Goal: Task Accomplishment & Management: Use online tool/utility

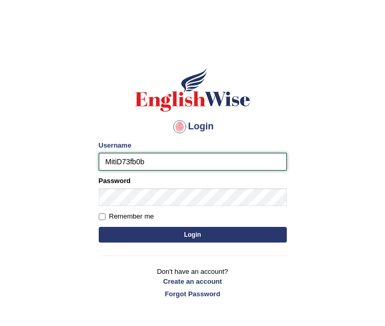
click at [145, 162] on input "MitiD73fb0b" at bounding box center [193, 162] width 188 height 18
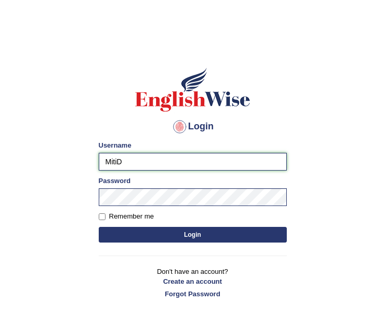
type input "MitiD"
click at [145, 231] on button "Login" at bounding box center [193, 235] width 188 height 16
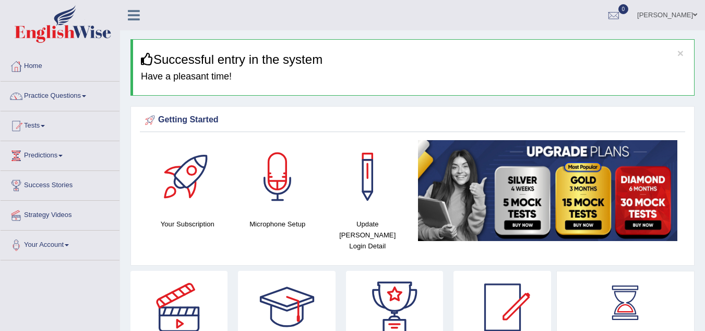
click at [86, 96] on span at bounding box center [84, 96] width 4 height 2
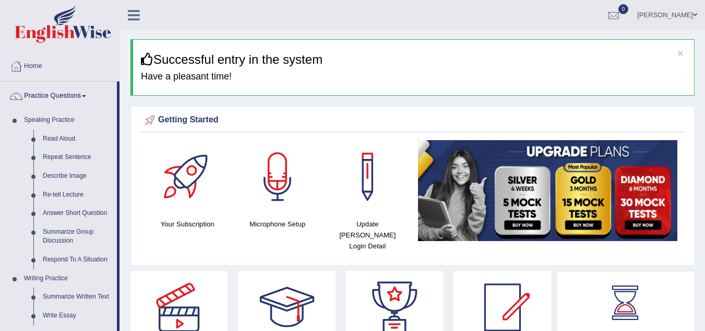
click at [63, 297] on link "Summarize Written Text" at bounding box center [77, 296] width 79 height 19
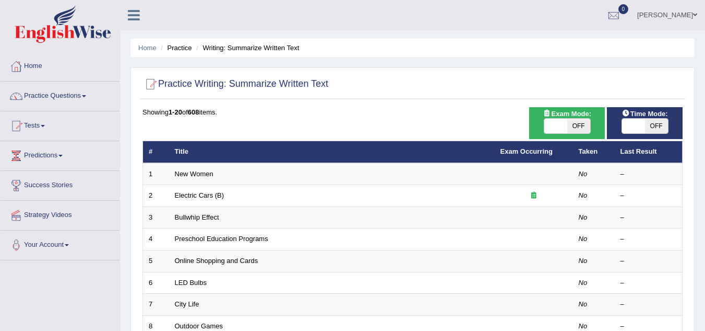
click at [585, 126] on span "OFF" at bounding box center [579, 126] width 23 height 15
checkbox input "true"
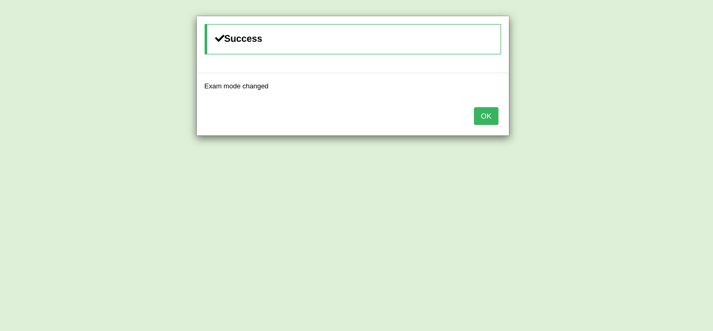
click at [494, 115] on button "OK" at bounding box center [486, 116] width 24 height 18
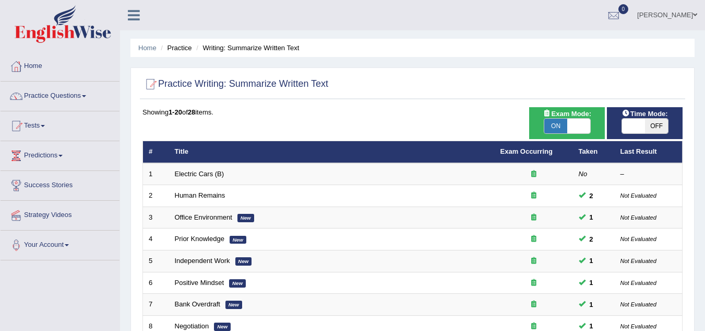
click at [651, 119] on span "OFF" at bounding box center [656, 126] width 23 height 15
checkbox input "true"
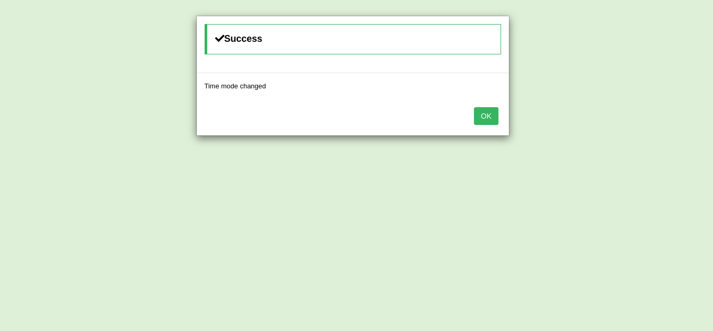
click at [484, 118] on button "OK" at bounding box center [486, 116] width 24 height 18
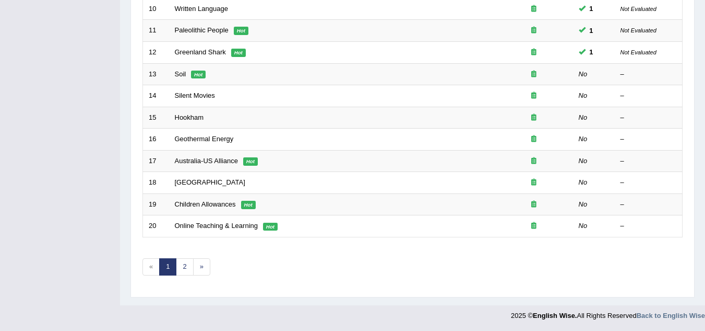
scroll to position [361, 0]
click at [182, 74] on link "Soil" at bounding box center [180, 73] width 11 height 8
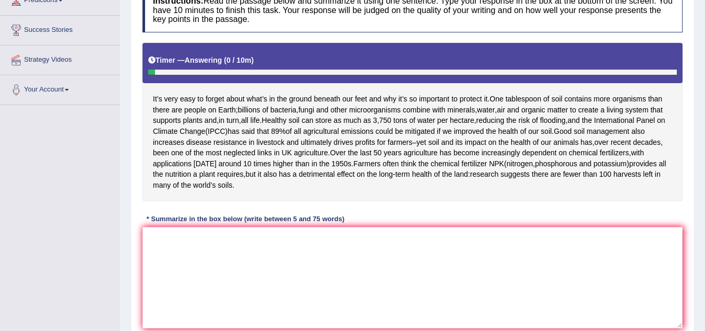
scroll to position [156, 0]
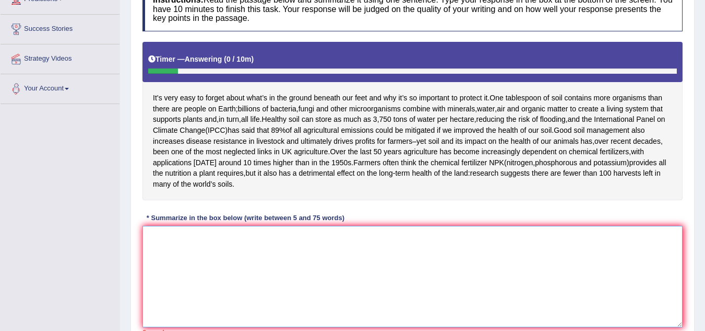
click at [159, 303] on textarea at bounding box center [413, 276] width 540 height 101
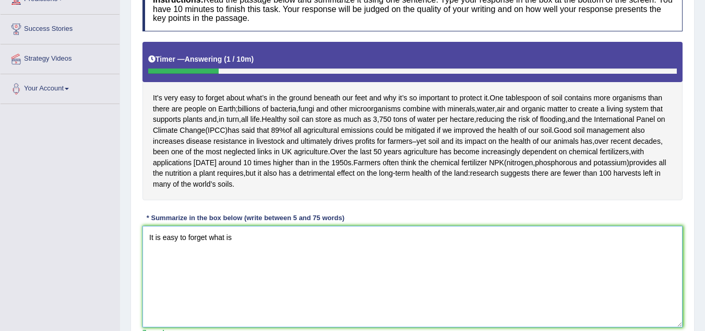
click at [206, 270] on textarea "It is easy to forget what is" at bounding box center [413, 276] width 540 height 101
click at [263, 265] on textarea "It is easy to forget about what is" at bounding box center [413, 276] width 540 height 101
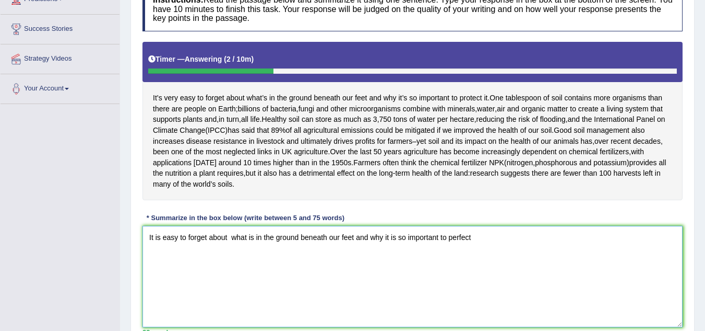
click at [263, 265] on textarea "It is easy to forget about what is in the ground beneath our feet and why it is…" at bounding box center [413, 276] width 540 height 101
click at [461, 268] on textarea "It is easy to forget about what is in the ground beneath our feet and why it is…" at bounding box center [413, 276] width 540 height 101
click at [483, 273] on textarea "It is easy to forget about what is in the ground beneath our feet and why it is…" at bounding box center [413, 276] width 540 height 101
click at [523, 269] on textarea "It is easy to forget about what is in the ground beneath our feet and why it is…" at bounding box center [413, 276] width 540 height 101
click at [584, 268] on textarea "It is easy to forget about what is in the ground beneath our feet and why it is…" at bounding box center [413, 276] width 540 height 101
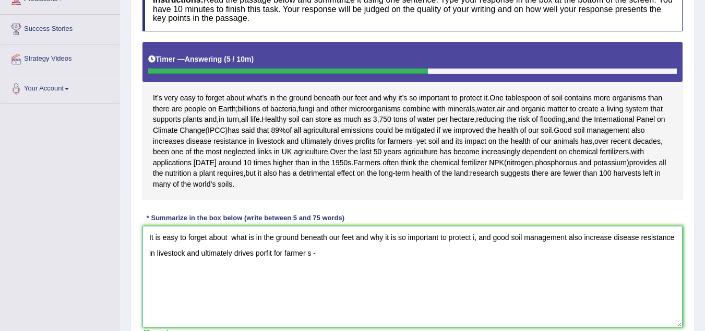
click at [308, 285] on textarea "It is easy to forget about what is in the ground beneath our feet and why it is…" at bounding box center [413, 276] width 540 height 101
click at [316, 286] on textarea "It is easy to forget about what is in the ground beneath our feet and why it is…" at bounding box center [413, 276] width 540 height 101
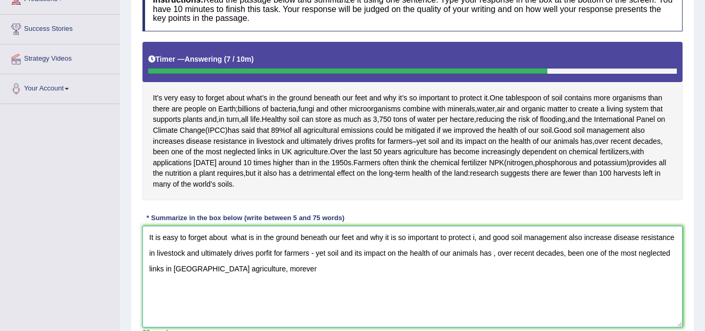
click at [282, 299] on textarea "It is easy to forget about what is in the ground beneath our feet and why it is…" at bounding box center [413, 276] width 540 height 101
click at [315, 307] on textarea "It is easy to forget about what is in the ground beneath our feet and why it is…" at bounding box center [413, 276] width 540 height 101
click at [487, 301] on textarea "It is easy to forget about what is in the ground beneath our feet and why it is…" at bounding box center [413, 276] width 540 height 101
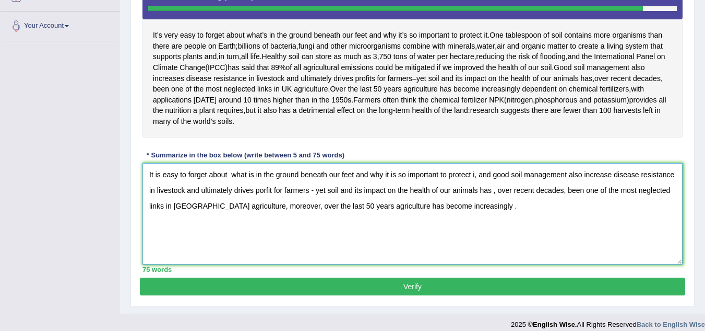
scroll to position [240, 0]
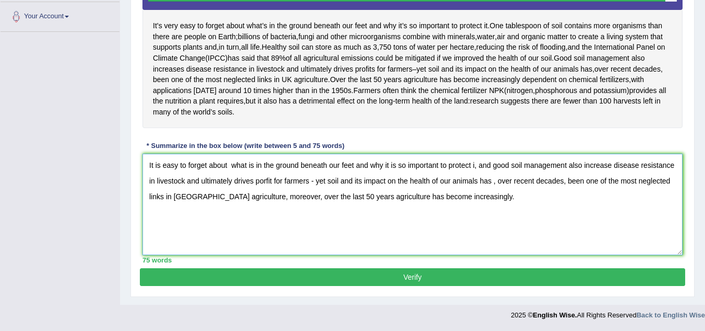
type textarea "It is easy to forget about what is in the ground beneath our feet and why it is…"
click at [417, 286] on button "Verify" at bounding box center [413, 277] width 546 height 18
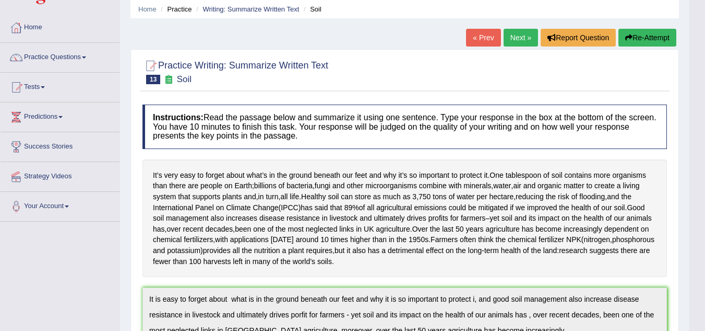
scroll to position [31, 0]
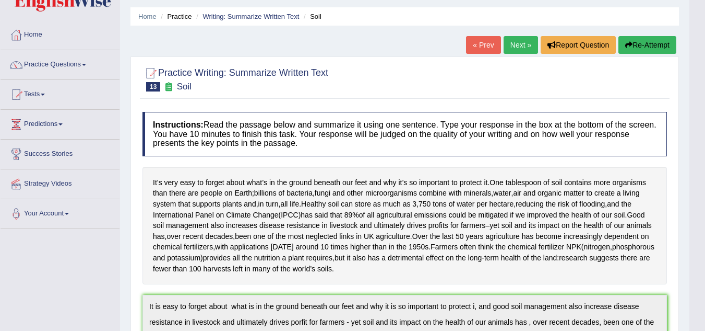
click at [648, 44] on button "Re-Attempt" at bounding box center [648, 45] width 58 height 18
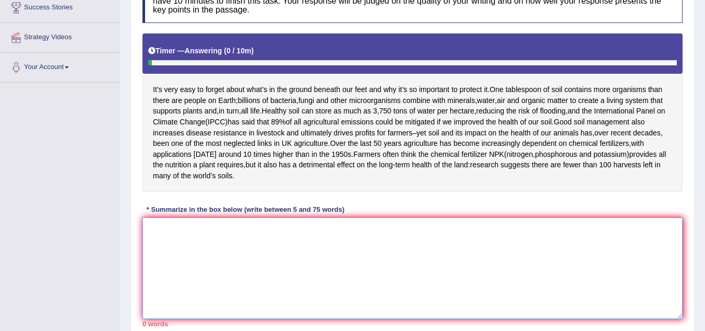
click at [522, 279] on textarea at bounding box center [413, 267] width 540 height 101
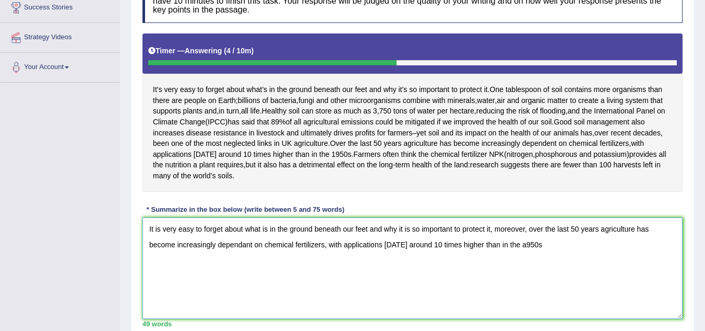
click at [522, 276] on textarea "It is very easy to forget about what is in the ground beneath our feet and why …" at bounding box center [413, 267] width 540 height 101
click at [539, 278] on textarea "It is very easy to forget about what is in the ground beneath our feet and why …" at bounding box center [413, 267] width 540 height 101
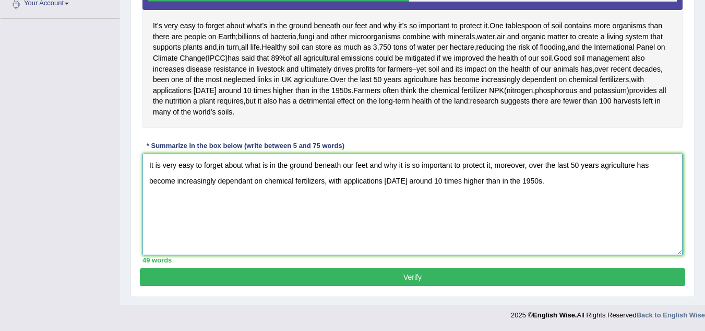
scroll to position [274, 0]
type textarea "It is very easy to forget about what is in the ground beneath our feet and why …"
click at [441, 277] on button "Verify" at bounding box center [413, 277] width 546 height 18
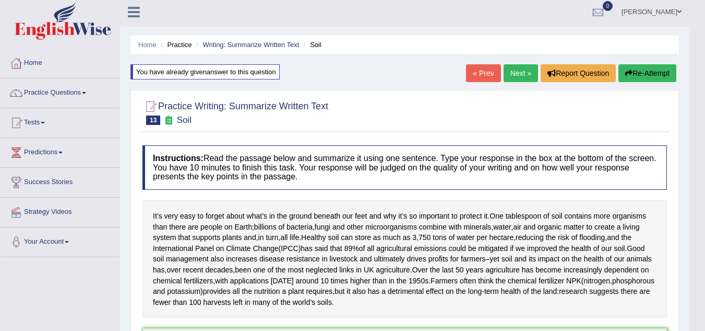
scroll to position [0, 0]
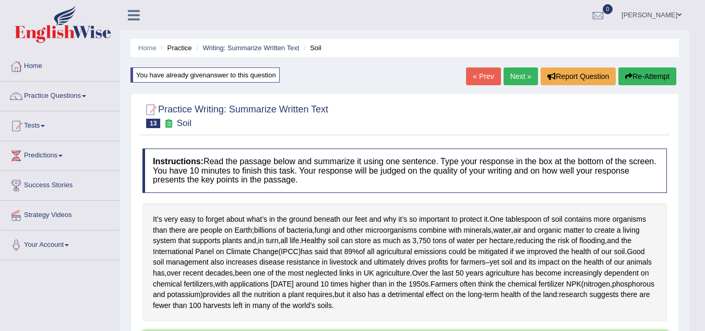
click at [523, 75] on link "Next »" at bounding box center [521, 76] width 34 height 18
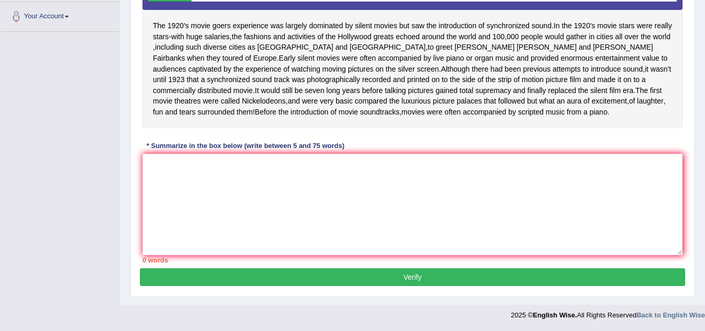
scroll to position [239, 0]
click at [428, 202] on textarea at bounding box center [413, 204] width 540 height 101
click at [164, 164] on textarea "The 20's" at bounding box center [413, 204] width 540 height 101
click at [189, 169] on textarea "The 1920's" at bounding box center [413, 204] width 540 height 101
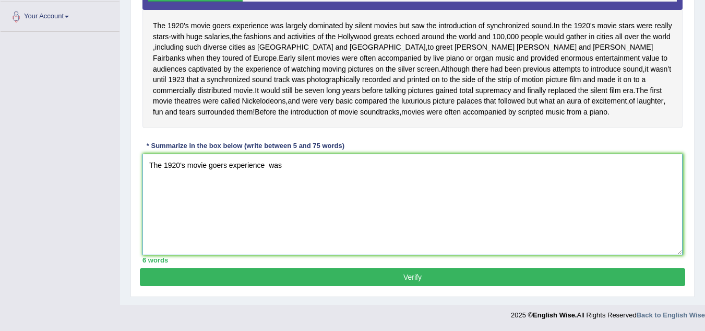
click at [268, 164] on textarea "The 1920's movie goers experience was" at bounding box center [413, 204] width 540 height 101
click at [282, 169] on textarea "The 1920's movie goers experience was" at bounding box center [413, 204] width 540 height 101
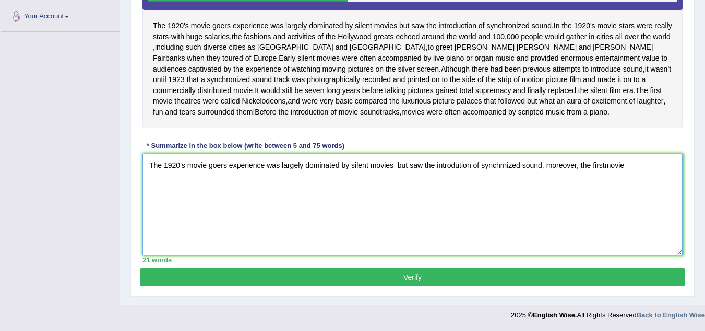
click at [605, 164] on textarea "The 1920's movie goers experience was largely dominated by silent movies but sa…" at bounding box center [413, 204] width 540 height 101
click at [631, 169] on textarea "The 1920's movie goers experience was largely dominated by silent movies but sa…" at bounding box center [413, 204] width 540 height 101
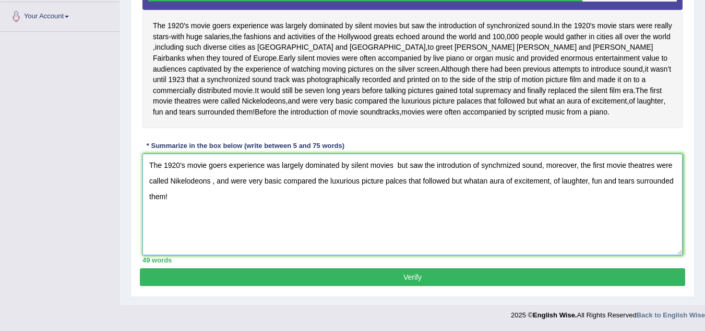
type textarea "The 1920's movie goers experience was largely dominated by silent movies but sa…"
click at [417, 278] on button "Verify" at bounding box center [413, 277] width 546 height 18
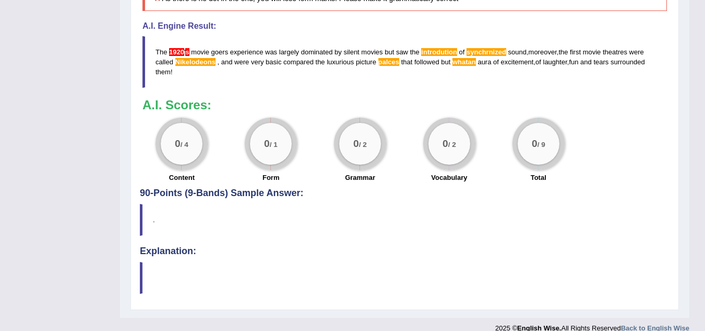
scroll to position [468, 0]
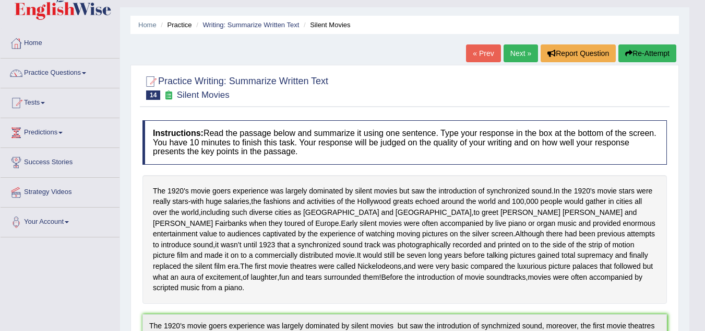
scroll to position [0, 0]
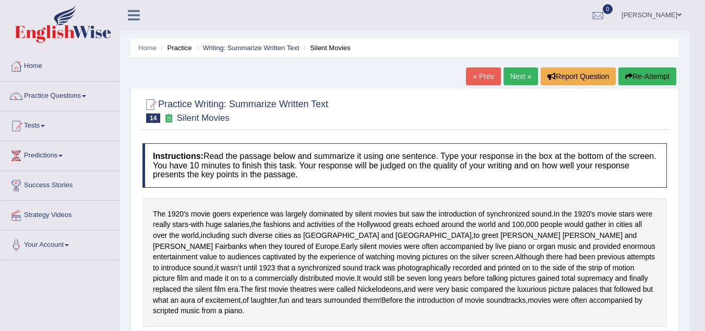
click at [515, 75] on link "Next »" at bounding box center [521, 76] width 34 height 18
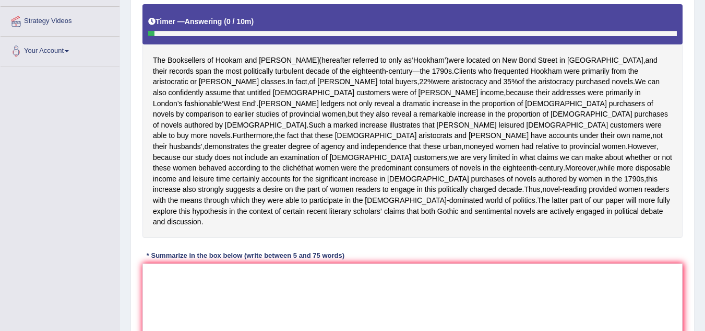
scroll to position [230, 0]
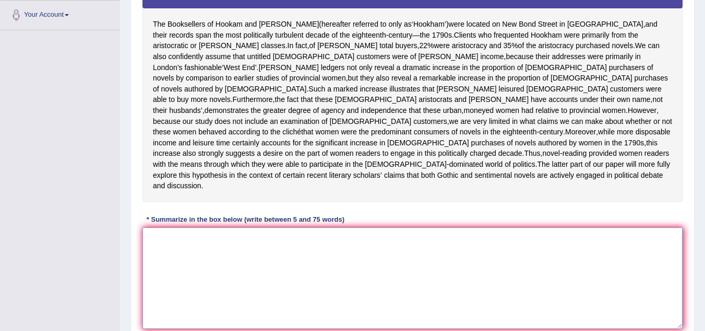
click at [255, 282] on textarea at bounding box center [413, 277] width 540 height 101
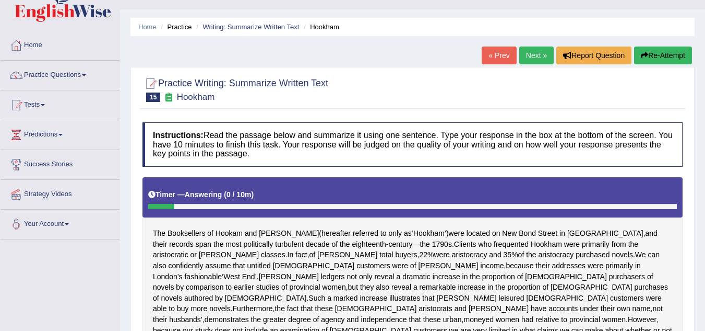
scroll to position [0, 0]
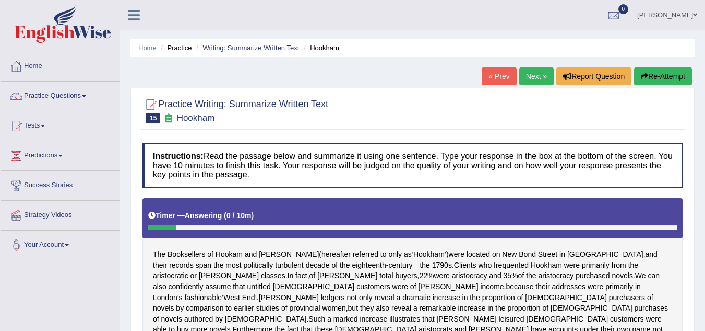
click at [686, 16] on link "[PERSON_NAME]" at bounding box center [668, 13] width 76 height 27
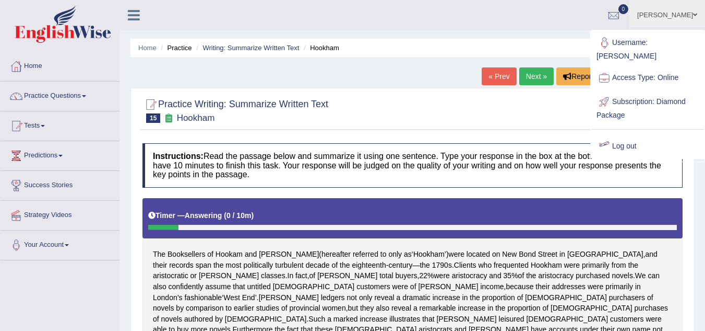
click at [618, 137] on link "Log out" at bounding box center [648, 146] width 113 height 24
